Goal: Task Accomplishment & Management: Complete application form

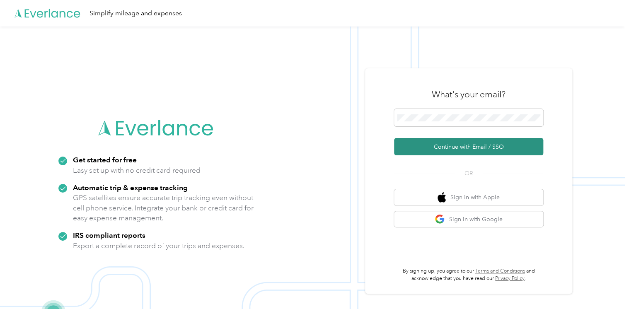
click at [451, 145] on button "Continue with Email / SSO" at bounding box center [468, 146] width 149 height 17
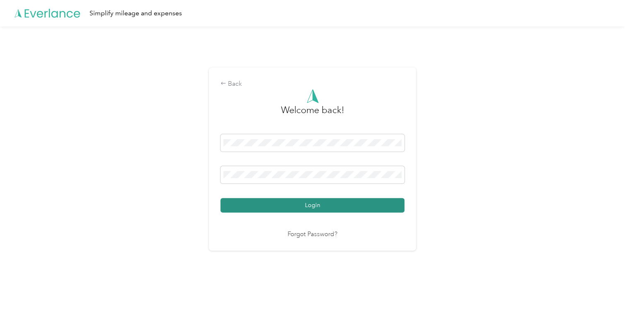
click at [317, 205] on button "Login" at bounding box center [313, 205] width 184 height 15
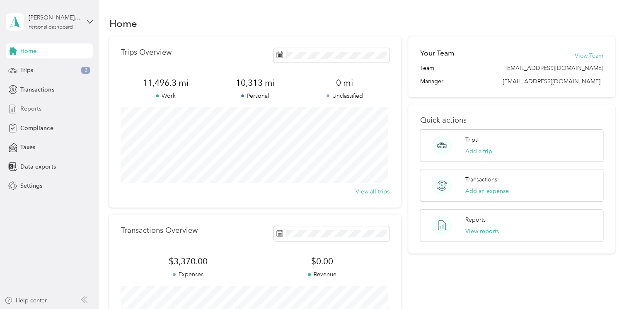
click at [34, 107] on span "Reports" at bounding box center [30, 108] width 21 height 9
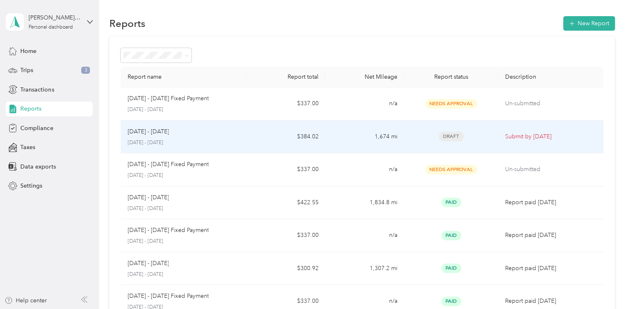
click at [452, 138] on span "Draft" at bounding box center [451, 137] width 25 height 10
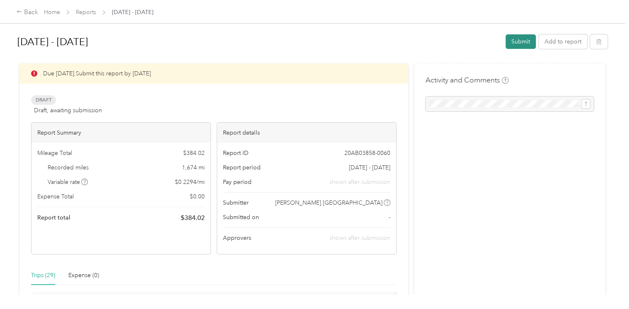
click at [514, 41] on button "Submit" at bounding box center [521, 41] width 30 height 15
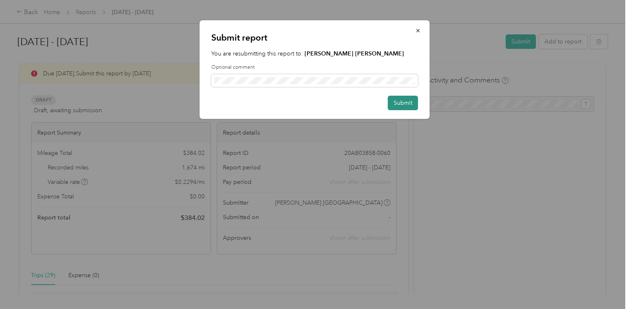
click at [408, 102] on button "Submit" at bounding box center [403, 103] width 30 height 15
